Goal: Task Accomplishment & Management: Manage account settings

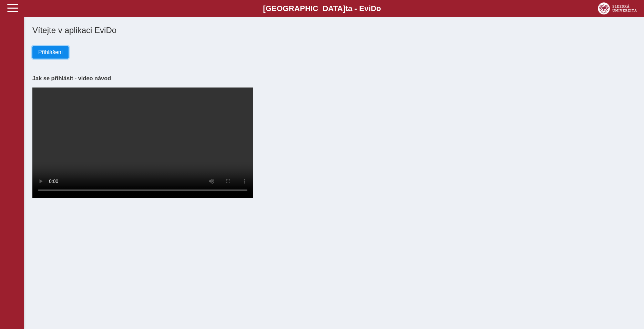
click at [48, 55] on span "Přihlášení" at bounding box center [50, 52] width 24 height 6
click at [57, 55] on span "Přihlášení" at bounding box center [50, 52] width 24 height 6
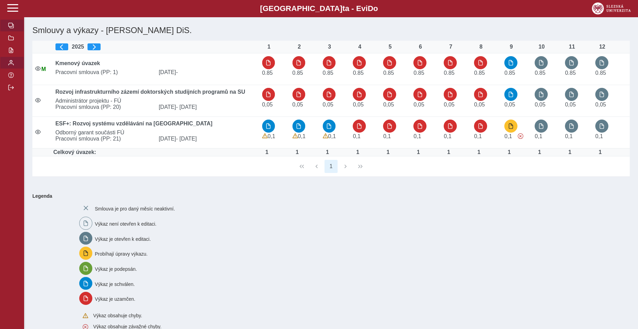
click at [11, 69] on button "button" at bounding box center [12, 63] width 24 height 12
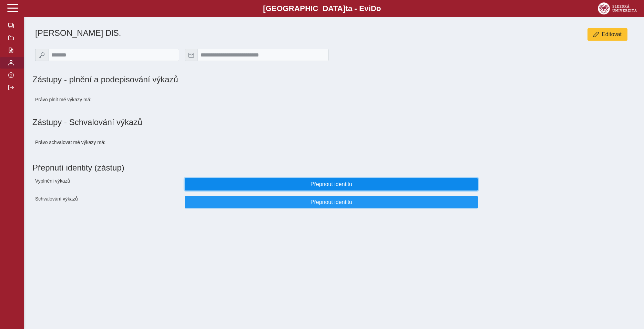
click at [313, 187] on span "Přepnout identitu" at bounding box center [332, 184] width 282 height 6
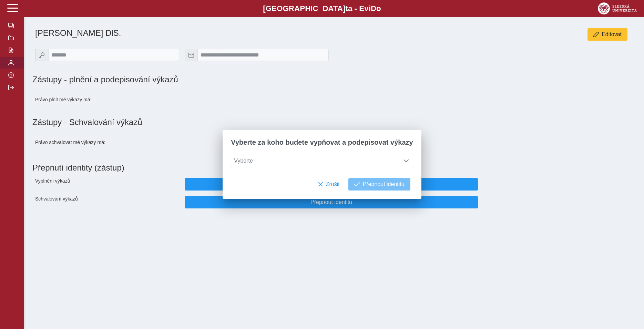
click at [312, 246] on div "**********" at bounding box center [322, 164] width 644 height 329
click at [328, 186] on span "Zrušit" at bounding box center [333, 184] width 14 height 6
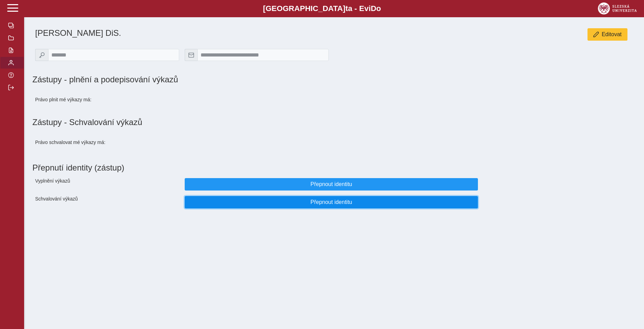
click at [313, 209] on button "Přepnout identitu" at bounding box center [332, 202] width 294 height 12
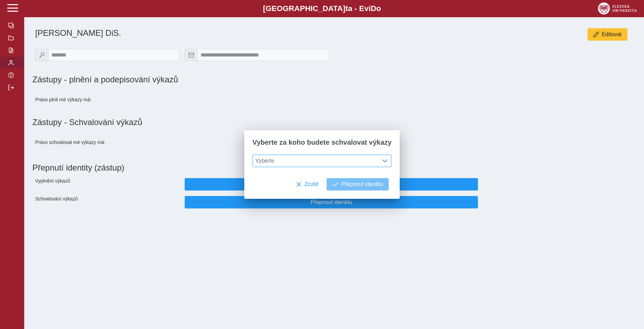
click at [297, 164] on span "Vyberte" at bounding box center [315, 161] width 125 height 12
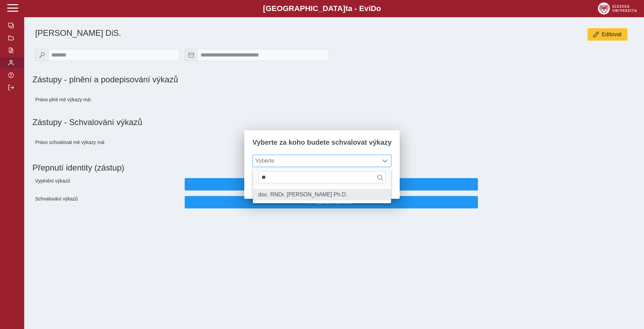
type input "**"
click at [292, 200] on li "doc. RNDr. Gabriel Török Ph.D." at bounding box center [322, 195] width 139 height 12
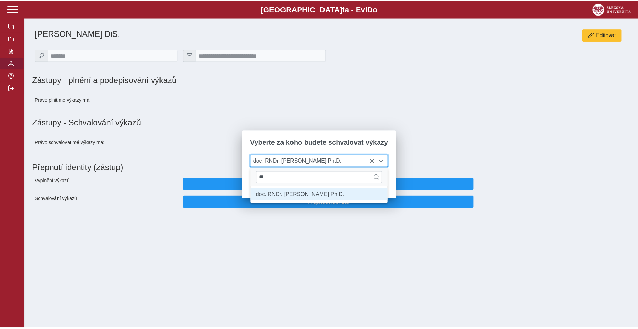
scroll to position [4, 28]
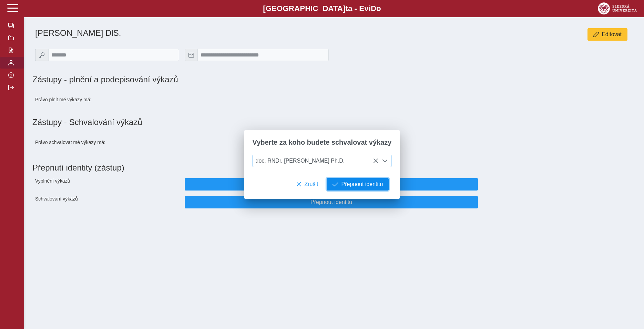
click at [333, 185] on span "button" at bounding box center [336, 185] width 6 height 6
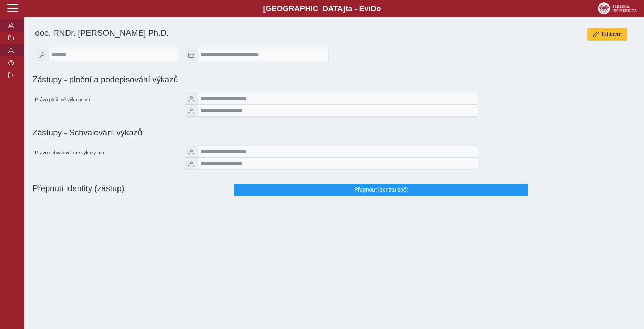
click at [9, 28] on span "button" at bounding box center [11, 26] width 6 height 6
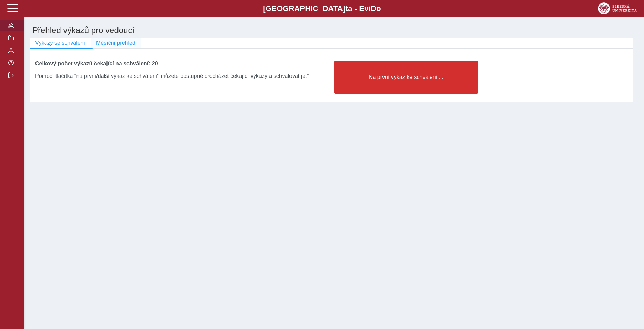
click at [121, 44] on span "Měsíční přehled" at bounding box center [115, 43] width 39 height 6
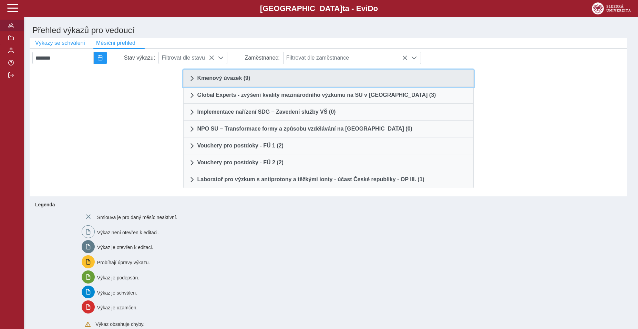
click at [191, 79] on span at bounding box center [192, 78] width 6 height 6
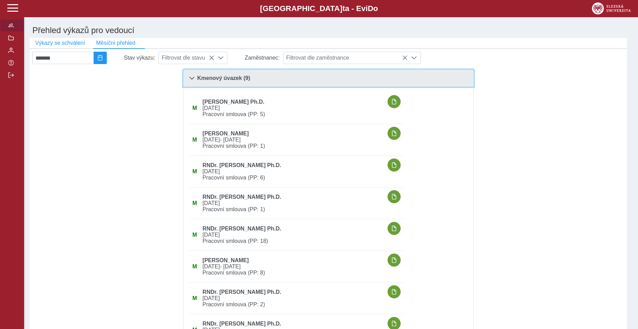
click at [193, 81] on span at bounding box center [192, 78] width 6 height 6
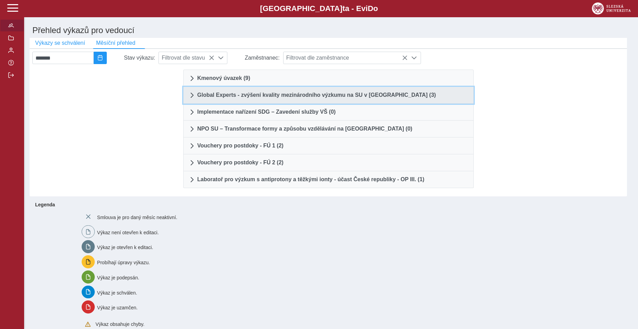
click at [190, 96] on span at bounding box center [192, 95] width 6 height 6
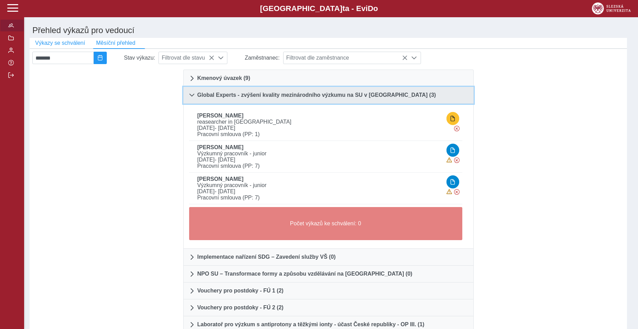
click at [190, 96] on span at bounding box center [192, 95] width 6 height 6
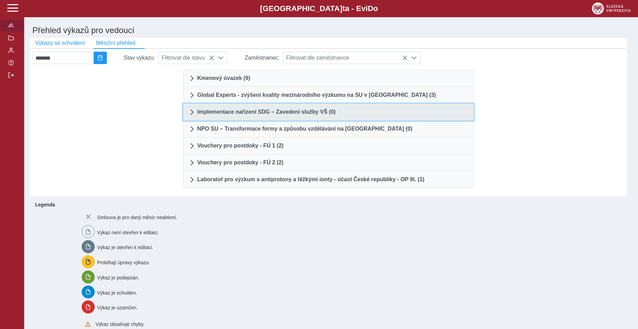
click at [194, 114] on span at bounding box center [192, 112] width 6 height 6
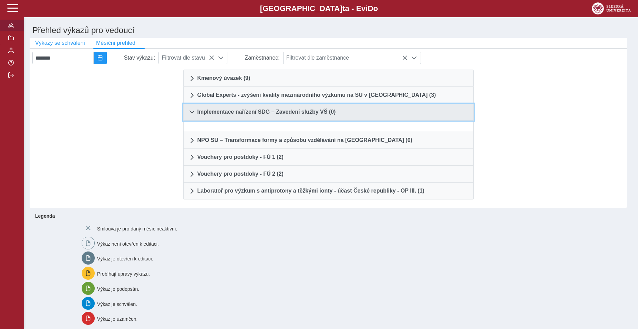
click at [194, 114] on span at bounding box center [192, 112] width 6 height 6
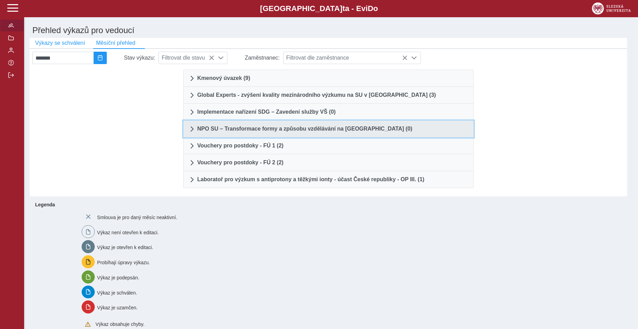
click at [194, 128] on span at bounding box center [192, 129] width 6 height 6
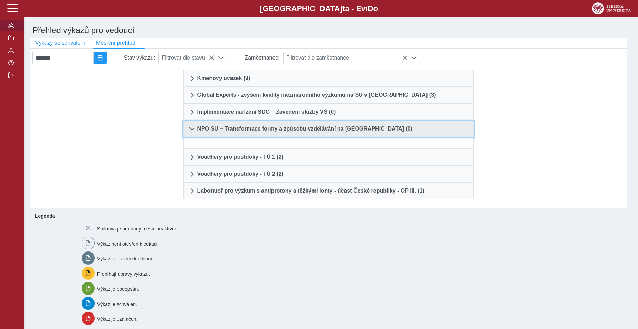
click at [194, 129] on span at bounding box center [192, 129] width 6 height 6
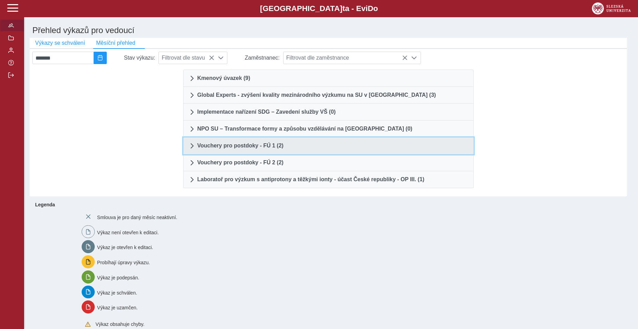
click at [191, 148] on span at bounding box center [192, 146] width 6 height 6
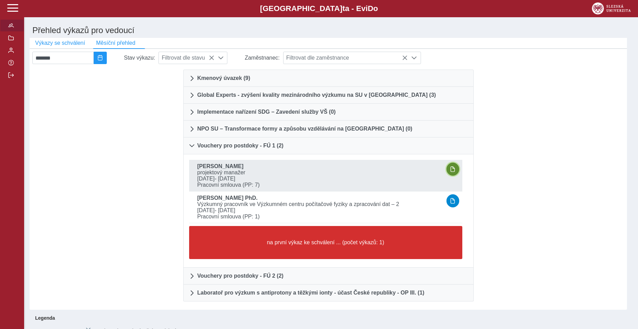
click at [455, 171] on span "button" at bounding box center [453, 169] width 6 height 6
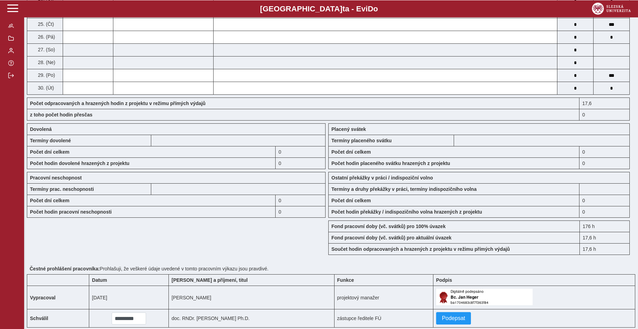
scroll to position [457, 0]
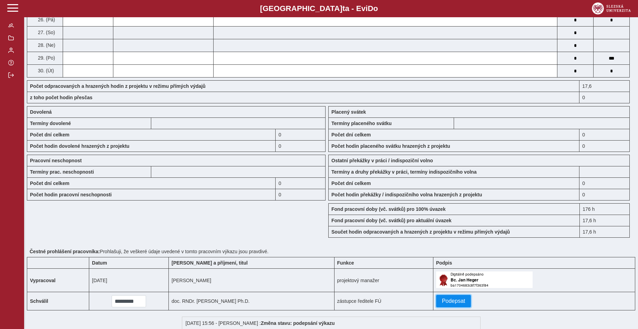
click at [443, 307] on button "Podepsat" at bounding box center [453, 301] width 35 height 12
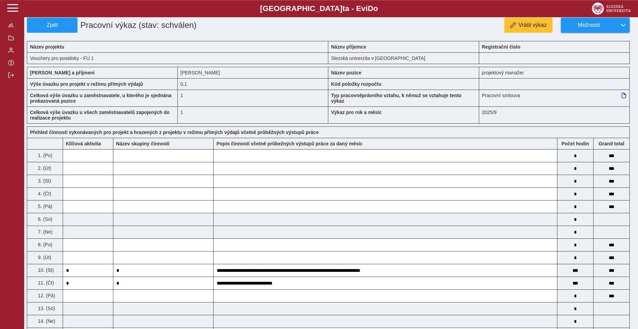
scroll to position [0, 0]
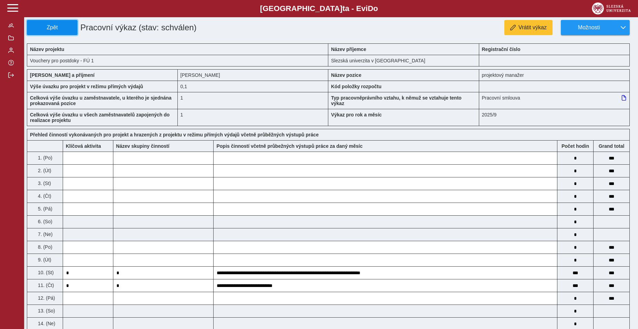
click at [64, 30] on span "Zpět" at bounding box center [52, 27] width 44 height 6
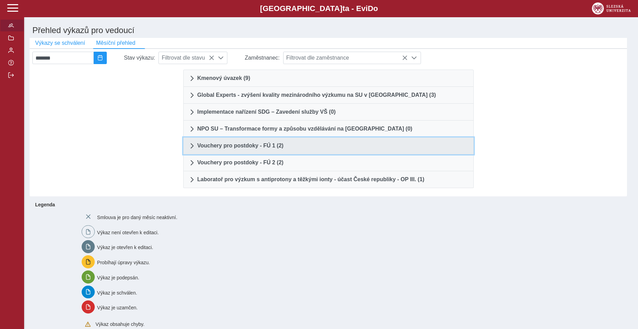
click at [192, 147] on span at bounding box center [192, 146] width 6 height 6
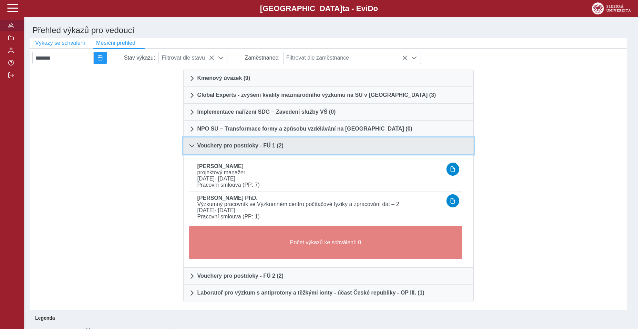
click at [192, 147] on span at bounding box center [192, 146] width 6 height 6
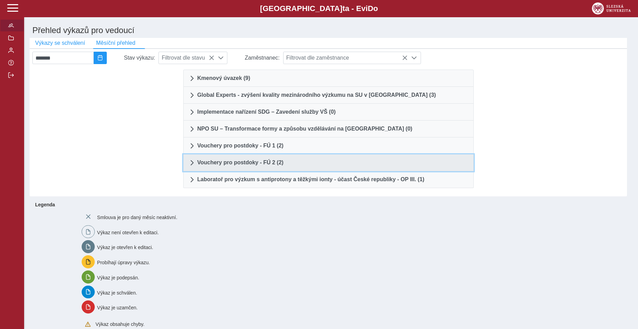
click at [192, 164] on span at bounding box center [192, 163] width 6 height 6
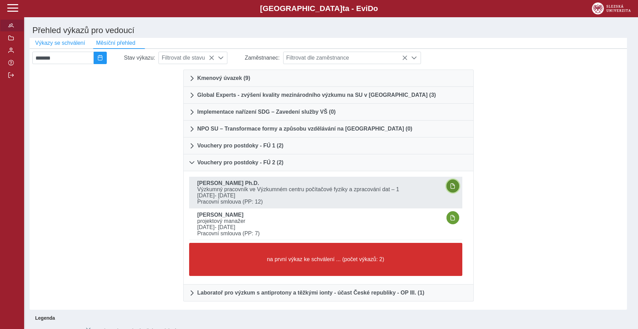
click at [451, 189] on span "button" at bounding box center [453, 186] width 6 height 6
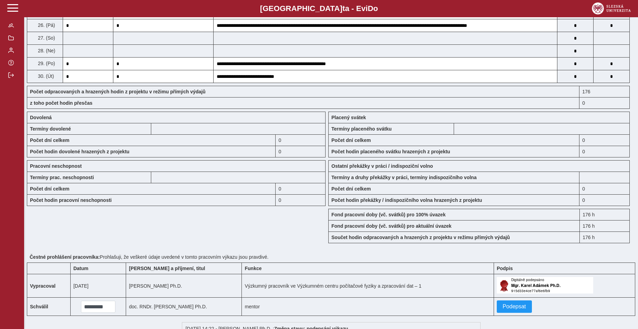
scroll to position [521, 0]
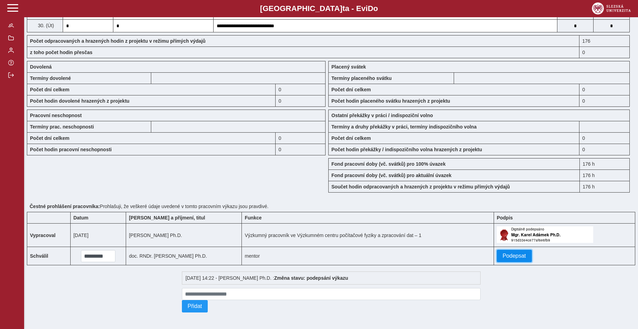
click at [516, 254] on span "Podepsat" at bounding box center [514, 256] width 23 height 6
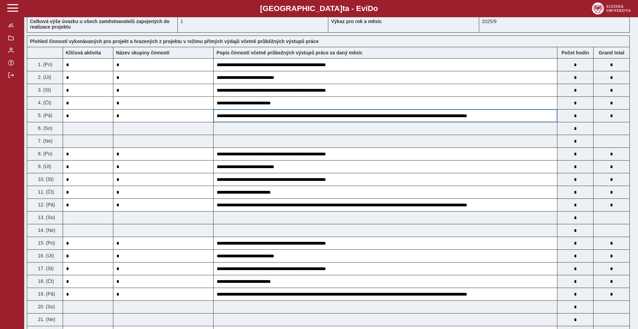
scroll to position [0, 0]
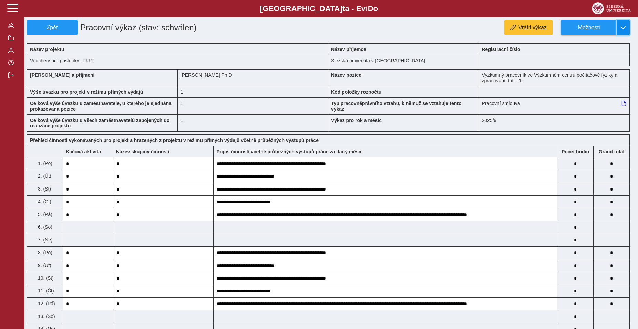
click at [621, 28] on button "button" at bounding box center [623, 27] width 13 height 15
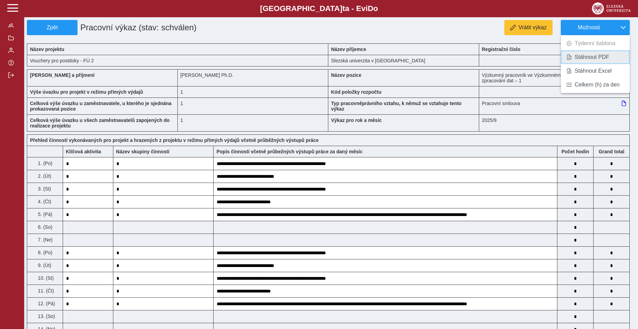
click at [597, 57] on span "Stáhnout PDF" at bounding box center [592, 57] width 35 height 6
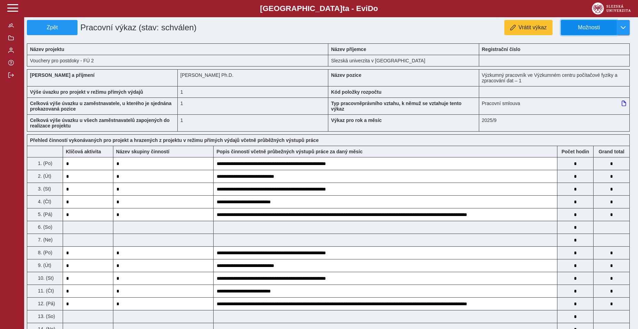
click at [604, 29] on span "Možnosti" at bounding box center [589, 27] width 44 height 6
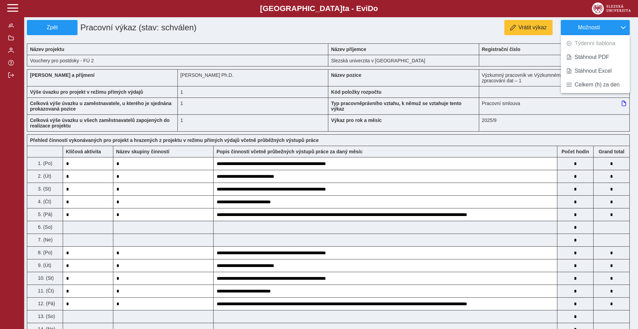
click at [283, 24] on div "Vrátit výkaz Možnosti Týdenní šablona Stáhnout PDF Stáhnout Excel Celkem (h) za…" at bounding box center [458, 27] width 355 height 15
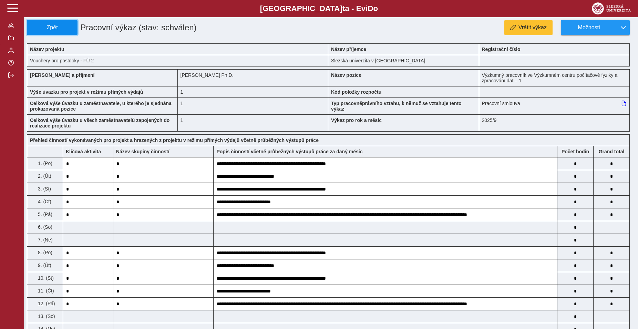
click at [63, 30] on span "Zpět" at bounding box center [52, 27] width 44 height 6
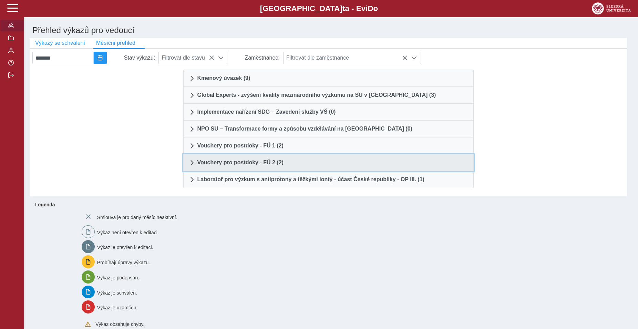
click at [194, 165] on span at bounding box center [192, 163] width 6 height 6
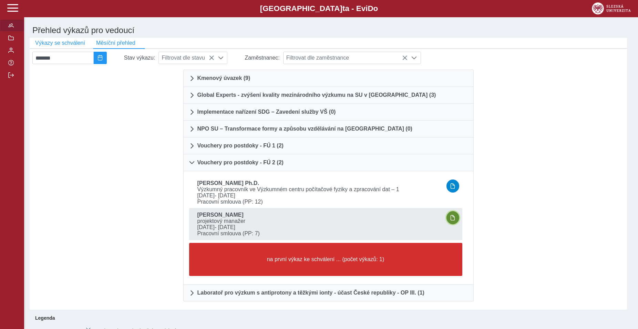
click at [451, 221] on span "button" at bounding box center [453, 218] width 6 height 6
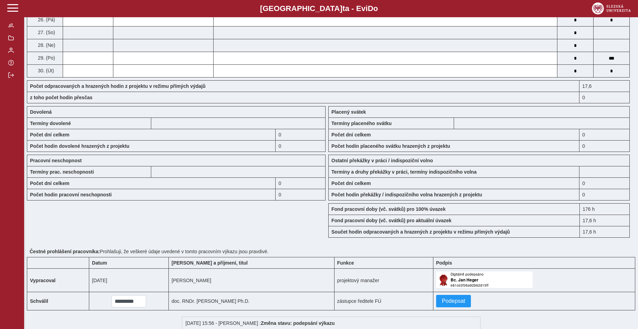
scroll to position [515, 0]
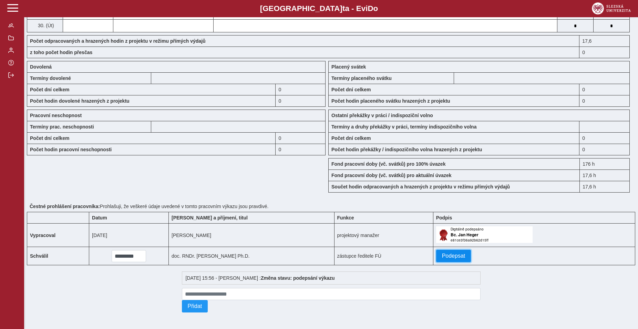
click at [451, 254] on span "Podepsat" at bounding box center [453, 256] width 23 height 6
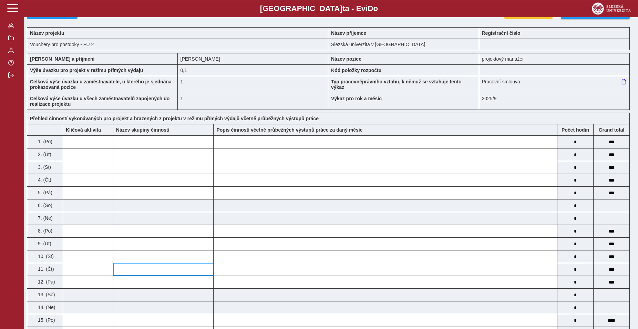
scroll to position [0, 0]
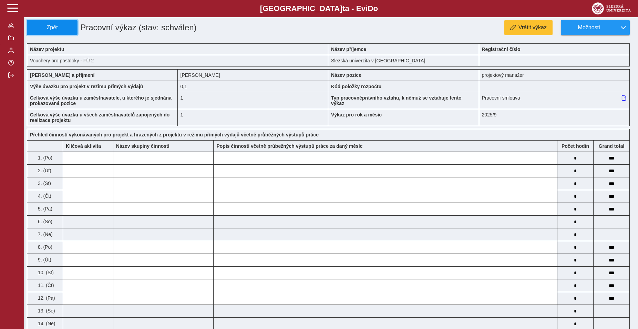
click at [35, 23] on button "Zpět" at bounding box center [52, 27] width 51 height 15
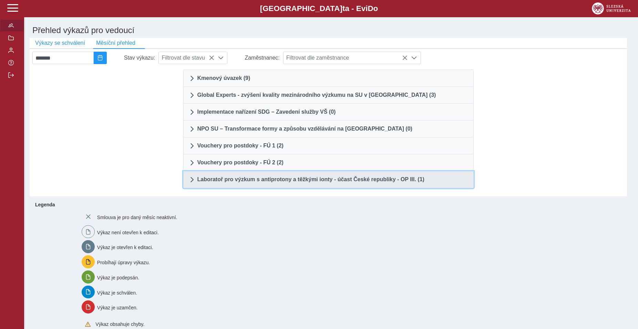
click at [195, 182] on link "Laboratoř pro výzkum s antiprotony a těžkými ionty - účast České republiky - OP…" at bounding box center [328, 179] width 291 height 17
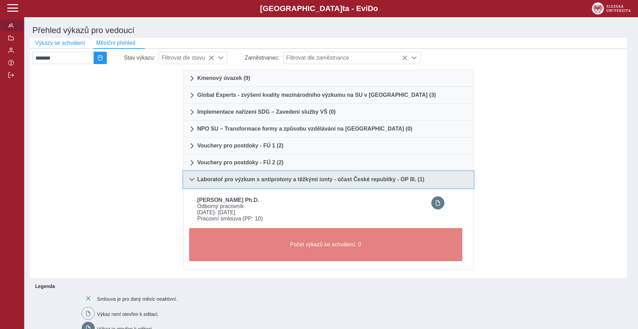
click at [193, 182] on span at bounding box center [192, 180] width 6 height 6
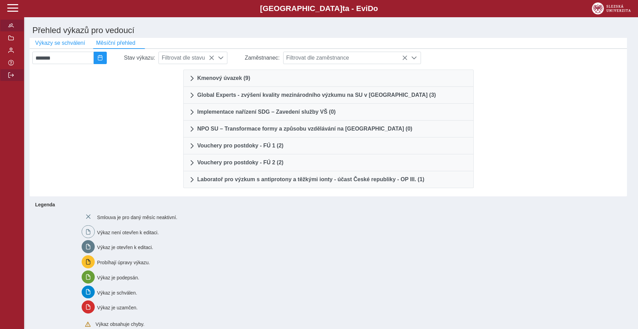
click at [6, 81] on button "button" at bounding box center [12, 75] width 24 height 12
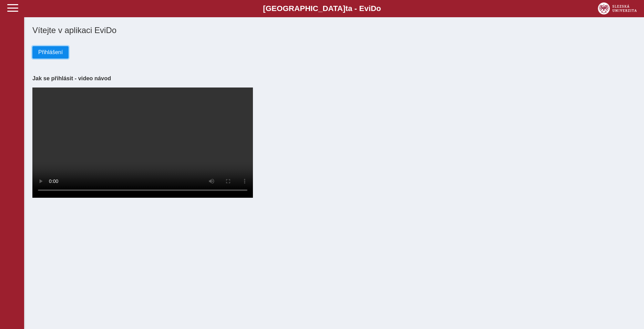
click at [49, 55] on span "Přihlášení" at bounding box center [50, 52] width 24 height 6
click at [54, 54] on span "Přihlášení" at bounding box center [50, 52] width 24 height 6
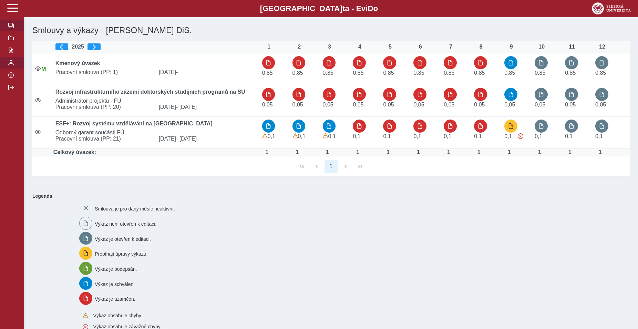
click at [8, 65] on span "button" at bounding box center [11, 63] width 6 height 6
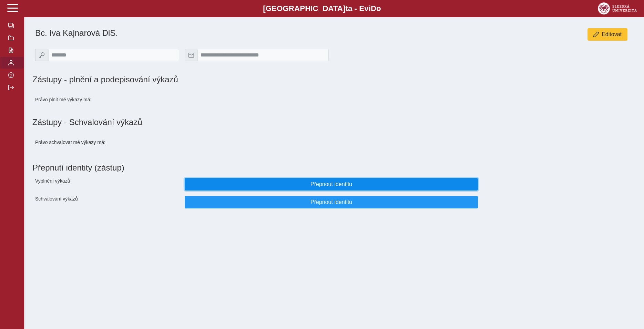
click at [291, 187] on span "Přepnout identitu" at bounding box center [332, 184] width 282 height 6
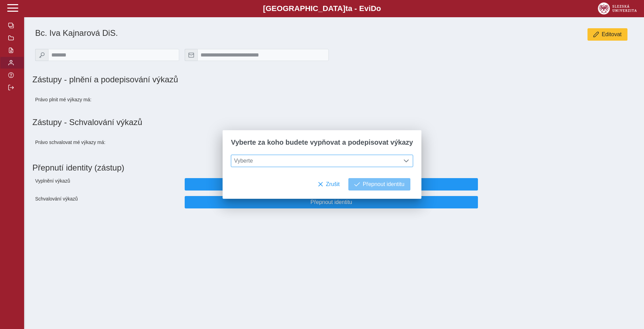
click at [301, 162] on span "Vyberte" at bounding box center [315, 161] width 169 height 12
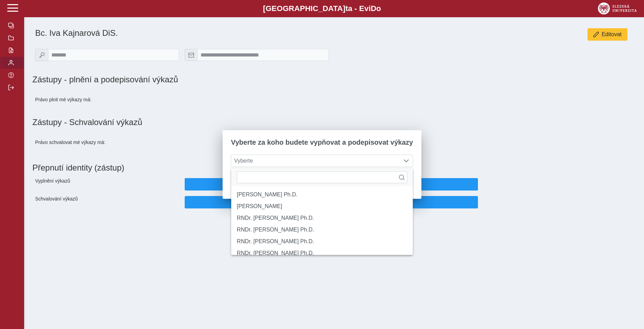
scroll to position [4, 28]
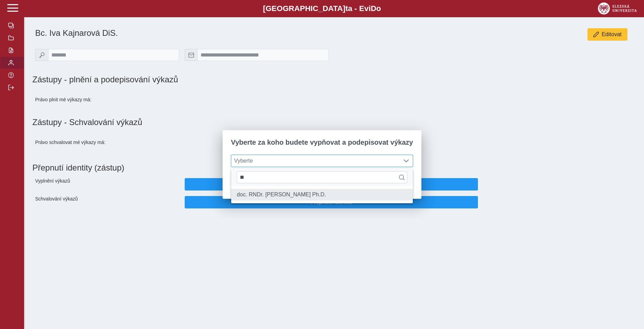
type input "**"
click at [264, 196] on li "doc. RNDr. [PERSON_NAME] Ph.D." at bounding box center [321, 195] width 181 height 12
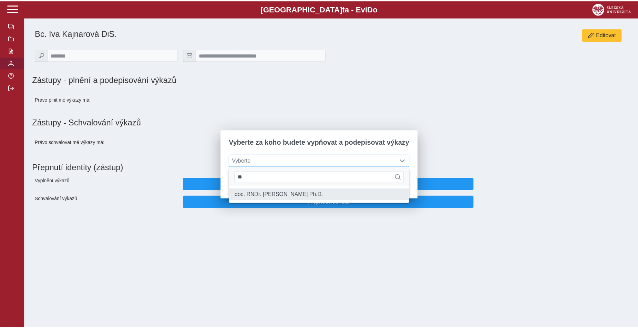
scroll to position [4, 28]
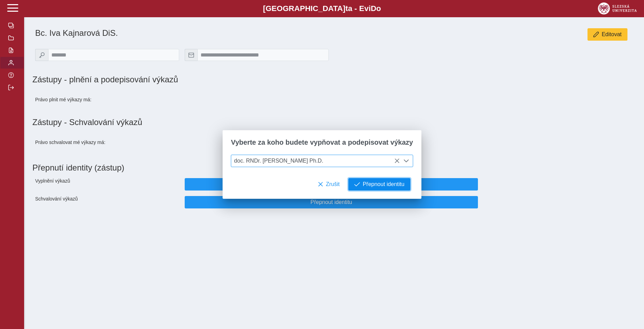
click at [367, 184] on span "Přepnout identitu" at bounding box center [384, 184] width 42 height 6
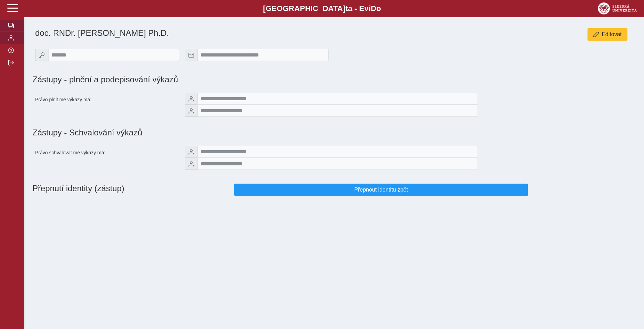
click at [8, 28] on span "button" at bounding box center [11, 26] width 6 height 6
